Goal: Task Accomplishment & Management: Use online tool/utility

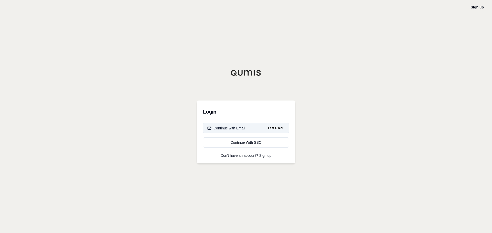
click at [235, 130] on div "Continue with Email" at bounding box center [226, 128] width 38 height 5
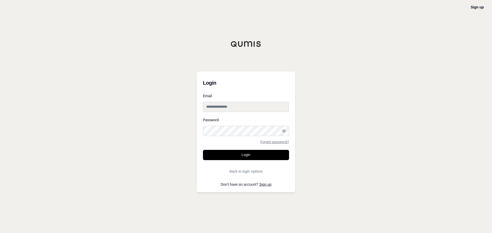
type input "**********"
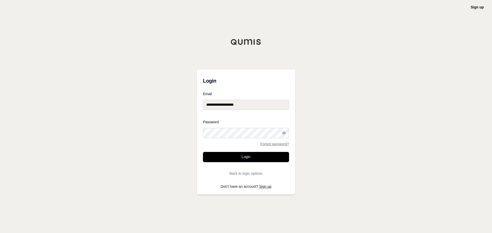
click at [239, 161] on button "Login" at bounding box center [246, 157] width 86 height 10
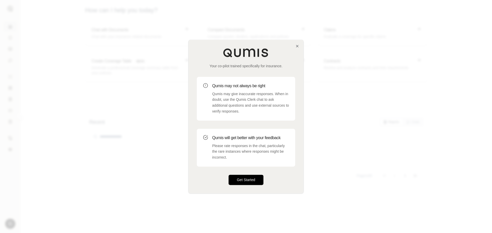
click at [247, 176] on button "Get Started" at bounding box center [245, 180] width 35 height 10
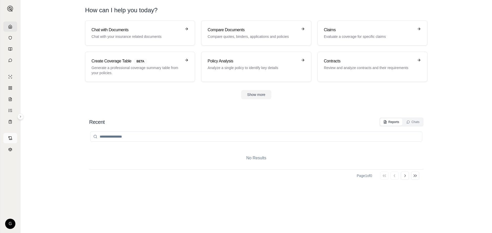
click at [11, 138] on icon at bounding box center [10, 138] width 4 height 4
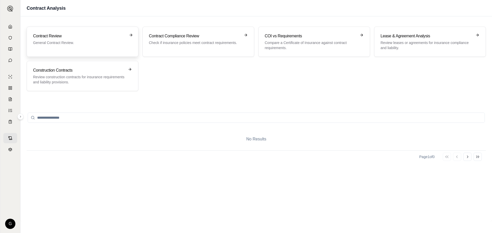
click at [67, 43] on p "General Contract Review." at bounding box center [79, 42] width 92 height 5
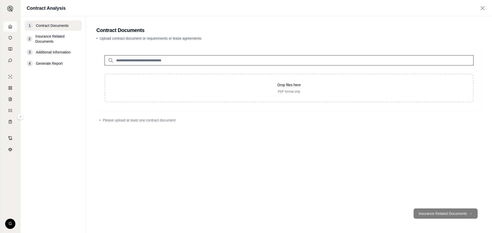
click at [10, 28] on icon at bounding box center [10, 26] width 3 height 3
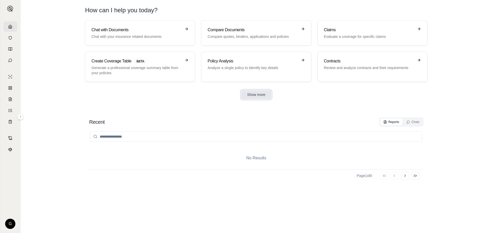
click at [253, 98] on button "Show more" at bounding box center [256, 94] width 30 height 9
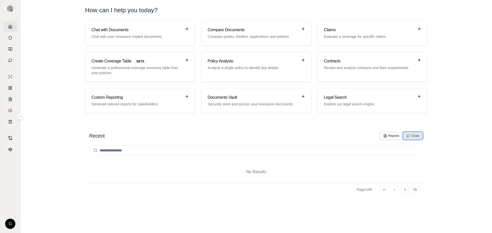
click at [414, 138] on div "Chats" at bounding box center [412, 136] width 13 height 4
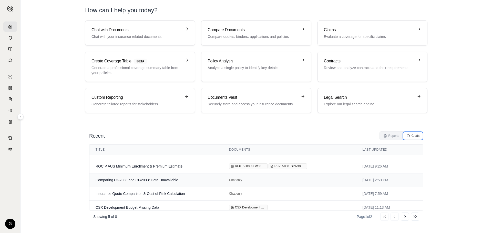
scroll to position [14, 0]
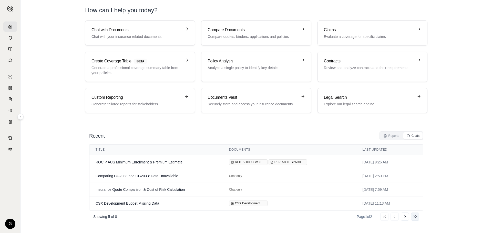
click at [413, 217] on icon at bounding box center [415, 217] width 4 height 4
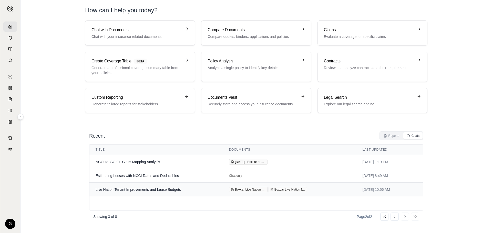
scroll to position [0, 0]
click at [383, 217] on icon at bounding box center [384, 217] width 4 height 4
click at [392, 135] on div "Reports" at bounding box center [391, 136] width 16 height 4
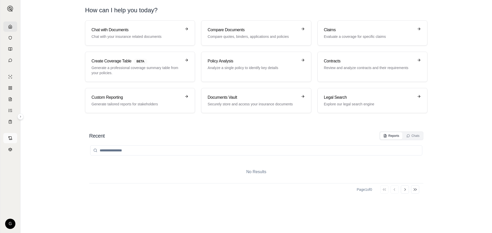
click at [8, 140] on icon at bounding box center [10, 138] width 4 height 4
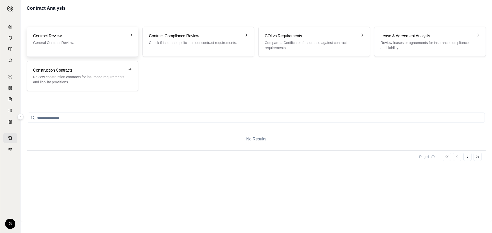
click at [53, 40] on div "Contract Review General Contract Review." at bounding box center [79, 39] width 92 height 12
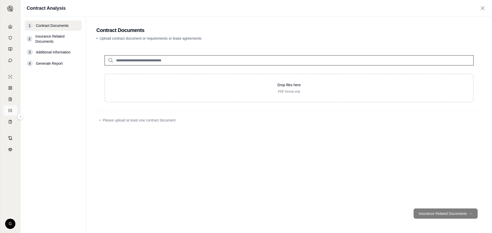
click at [9, 113] on link at bounding box center [10, 111] width 14 height 10
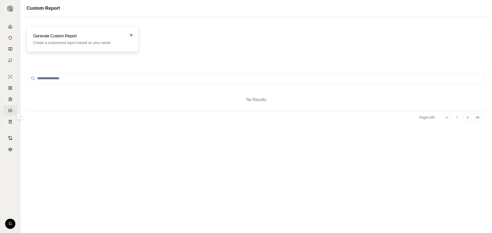
click at [52, 43] on p "Create a customized report based on your needs" at bounding box center [79, 42] width 92 height 5
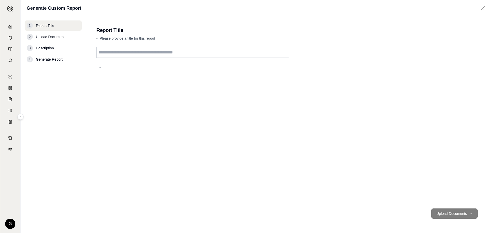
click at [109, 50] on input "text" at bounding box center [192, 52] width 193 height 11
type input "*"
click at [120, 50] on input "**********" at bounding box center [192, 52] width 193 height 11
type input "**********"
click at [143, 71] on div "**********" at bounding box center [288, 126] width 385 height 158
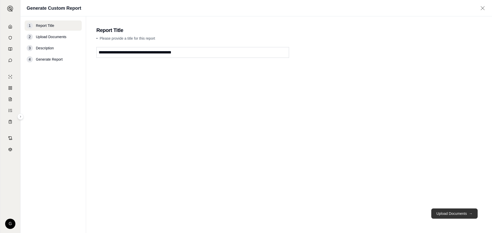
click at [448, 215] on button "Upload Documents →" at bounding box center [454, 214] width 46 height 10
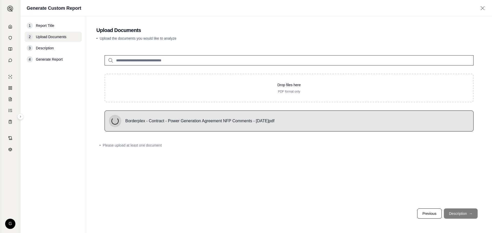
click at [200, 180] on div "Drop files here PDF format only Borderplex - Contract - Power Generation Agreem…" at bounding box center [288, 126] width 385 height 158
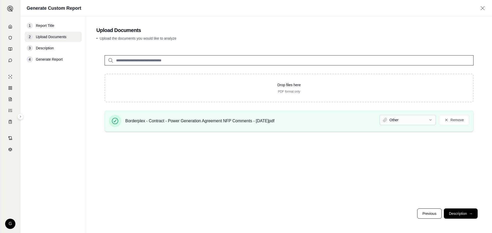
click at [403, 120] on html "G Generate Custom Report 1 Report Title 2 Upload Documents 3 Description 4 Gene…" at bounding box center [246, 116] width 492 height 233
click at [460, 216] on button "Description →" at bounding box center [461, 214] width 34 height 10
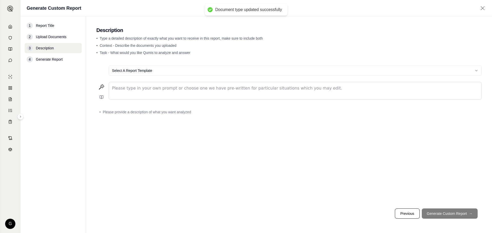
click at [147, 89] on p "editable markdown" at bounding box center [295, 88] width 366 height 6
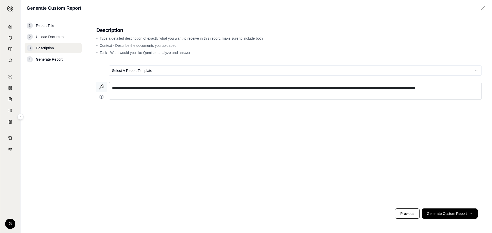
click at [100, 87] on icon at bounding box center [101, 87] width 6 height 6
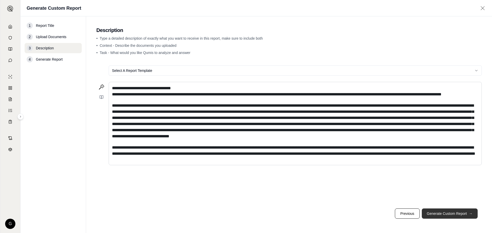
click at [452, 214] on button "Generate Custom Report →" at bounding box center [450, 214] width 56 height 10
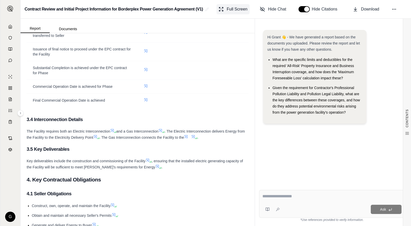
scroll to position [721, 0]
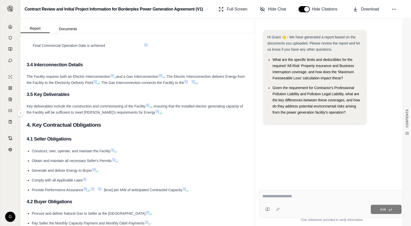
click at [43, 153] on span "Construct, own, operate, and maintain the Facility" at bounding box center [71, 151] width 79 height 4
drag, startPoint x: 27, startPoint y: 144, endPoint x: 198, endPoint y: 195, distance: 177.7
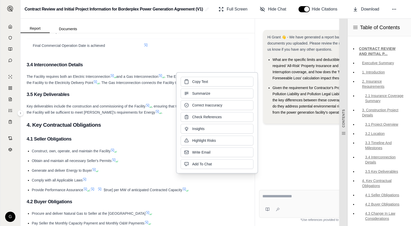
copy div "4.1 Seller Obligations Construct, own, operate, and maintain the Facility Obtai…"
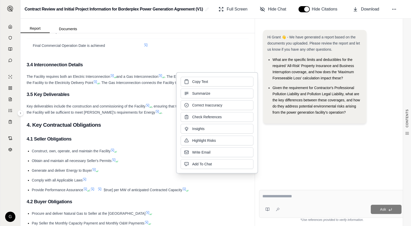
click at [115, 162] on icon at bounding box center [114, 160] width 4 height 4
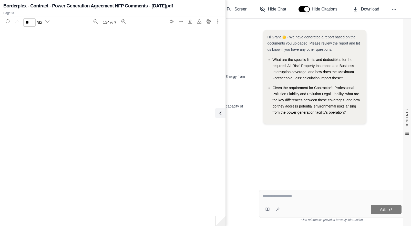
type input "**"
click at [222, 114] on icon at bounding box center [219, 113] width 6 height 6
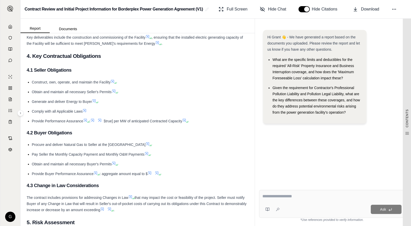
scroll to position [798, 0]
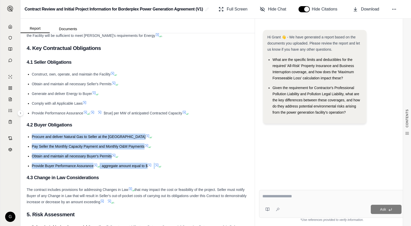
drag, startPoint x: 140, startPoint y: 171, endPoint x: 32, endPoint y: 143, distance: 111.8
click at [32, 143] on ul "Procure and deliver Natural Gas to Seller at the Gas Delivery Point Pay Seller …" at bounding box center [138, 151] width 222 height 35
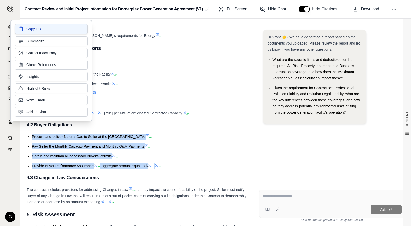
click at [49, 32] on button "Copy Text" at bounding box center [51, 29] width 73 height 10
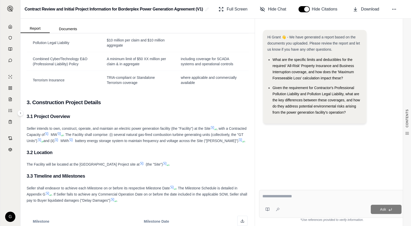
scroll to position [409, 0]
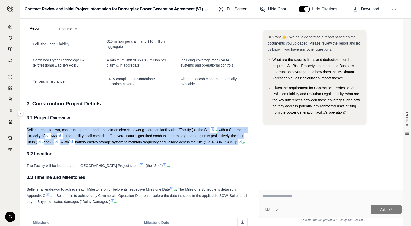
drag, startPoint x: 26, startPoint y: 130, endPoint x: 48, endPoint y: 151, distance: 30.4
click at [48, 151] on div "CONTENTS Table of Contents CONTRACT REVIEW AND INITIAL P... Executive Summary 1…" at bounding box center [138, 204] width 230 height 1155
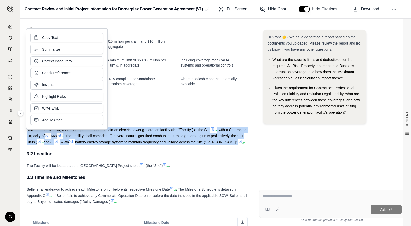
copy div "Seller intends to own, construct, operate, and maintain an electric power gener…"
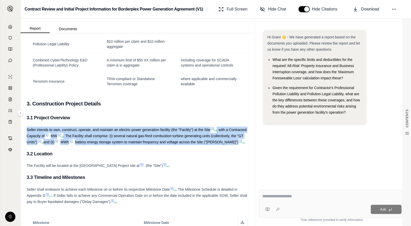
click at [197, 156] on h3 "3.2 Location" at bounding box center [138, 153] width 222 height 9
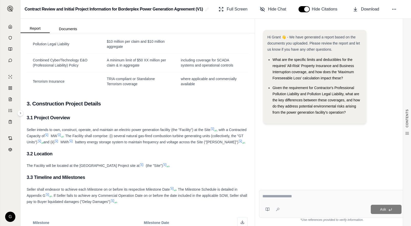
click at [61, 135] on icon at bounding box center [59, 135] width 4 height 4
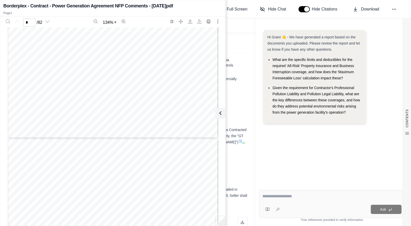
scroll to position [77, 0]
click at [72, 187] on div "K&E Draft [DATE] INSUPOWER SERVICES CONTRACT THIS POWER SERVICES CONTRACT (this…" at bounding box center [112, 87] width 211 height 273
click at [329, 171] on div "Hi Grant 👋 - We have generated a report based on the documents you uploaded. Pl…" at bounding box center [332, 104] width 146 height 156
click at [220, 111] on icon at bounding box center [219, 113] width 6 height 6
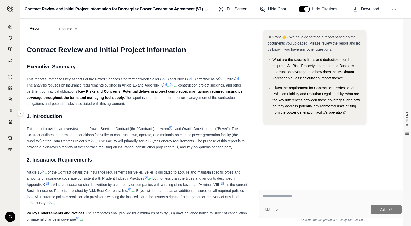
scroll to position [0, 0]
